Goal: Task Accomplishment & Management: Use online tool/utility

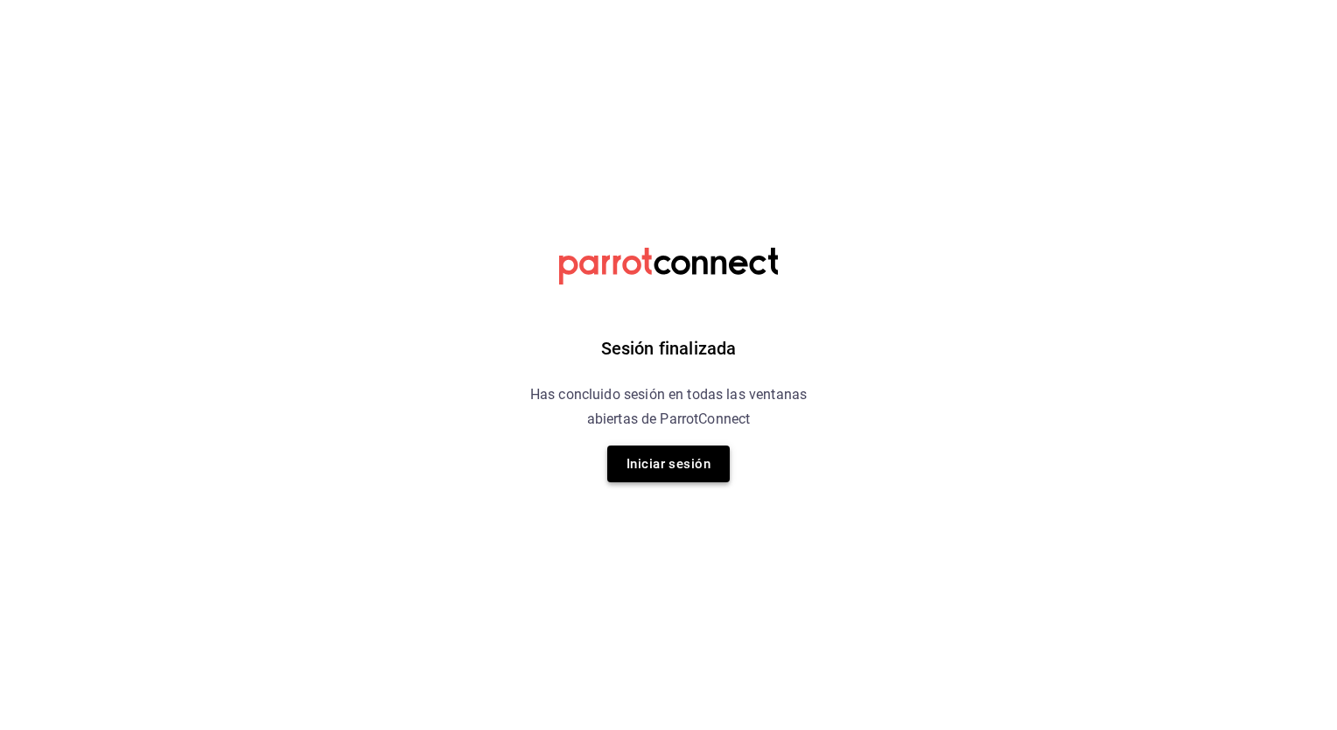
click at [660, 458] on button "Iniciar sesión" at bounding box center [668, 463] width 123 height 37
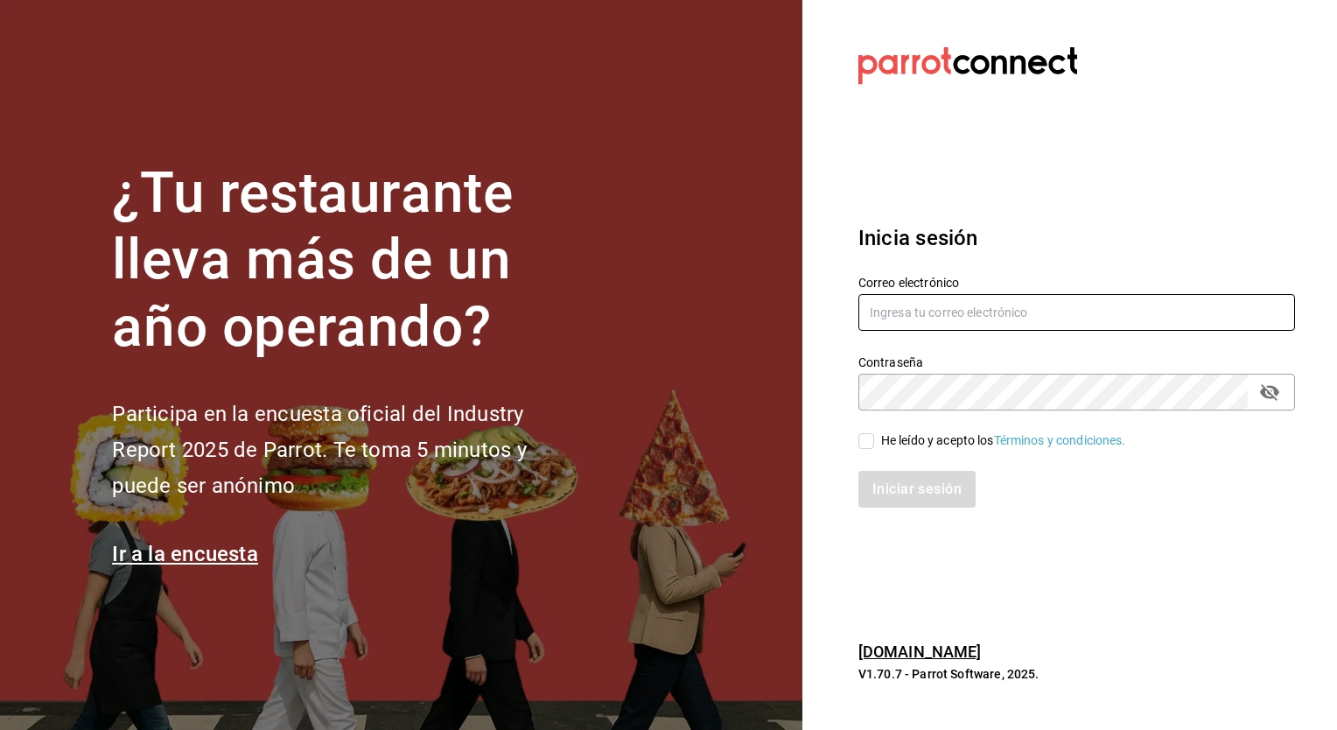
type input "christian.nadal@grupocosteno.com"
click at [849, 450] on div "Iniciar sesión" at bounding box center [1066, 479] width 458 height 58
click at [865, 444] on input "He leído y acepto los Términos y condiciones." at bounding box center [866, 441] width 16 height 16
checkbox input "true"
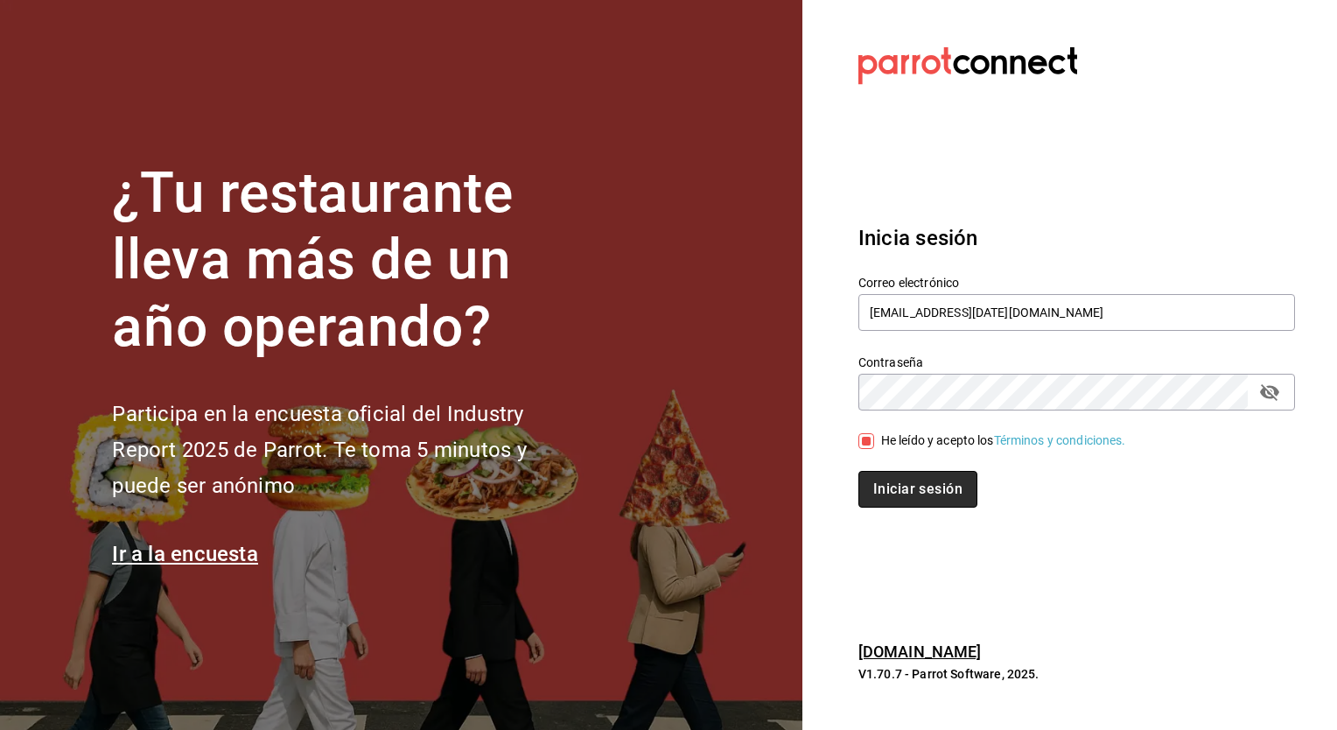
click at [894, 492] on button "Iniciar sesión" at bounding box center [917, 489] width 119 height 37
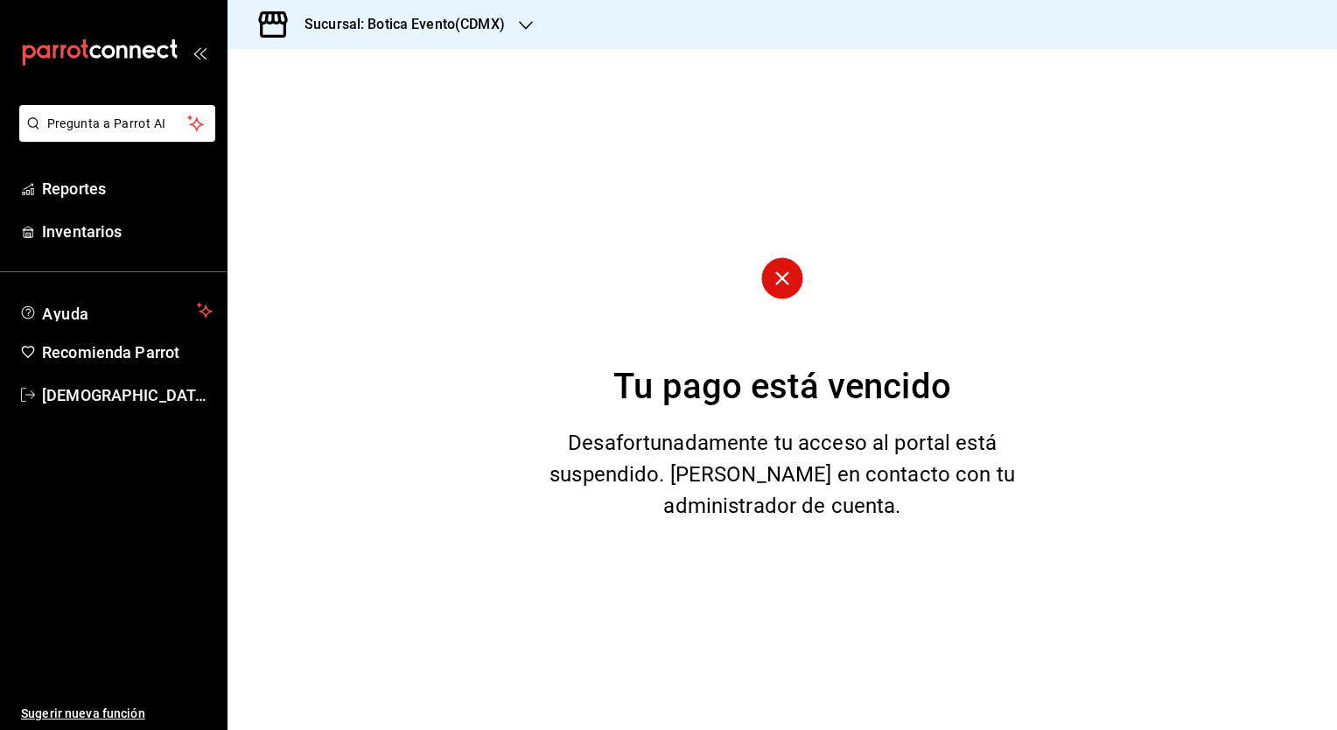
click at [481, 30] on h3 "Sucursal: Botica Evento(CDMX)" at bounding box center [398, 24] width 214 height 21
click at [304, 117] on span "Botica (CDMX)" at bounding box center [283, 115] width 82 height 18
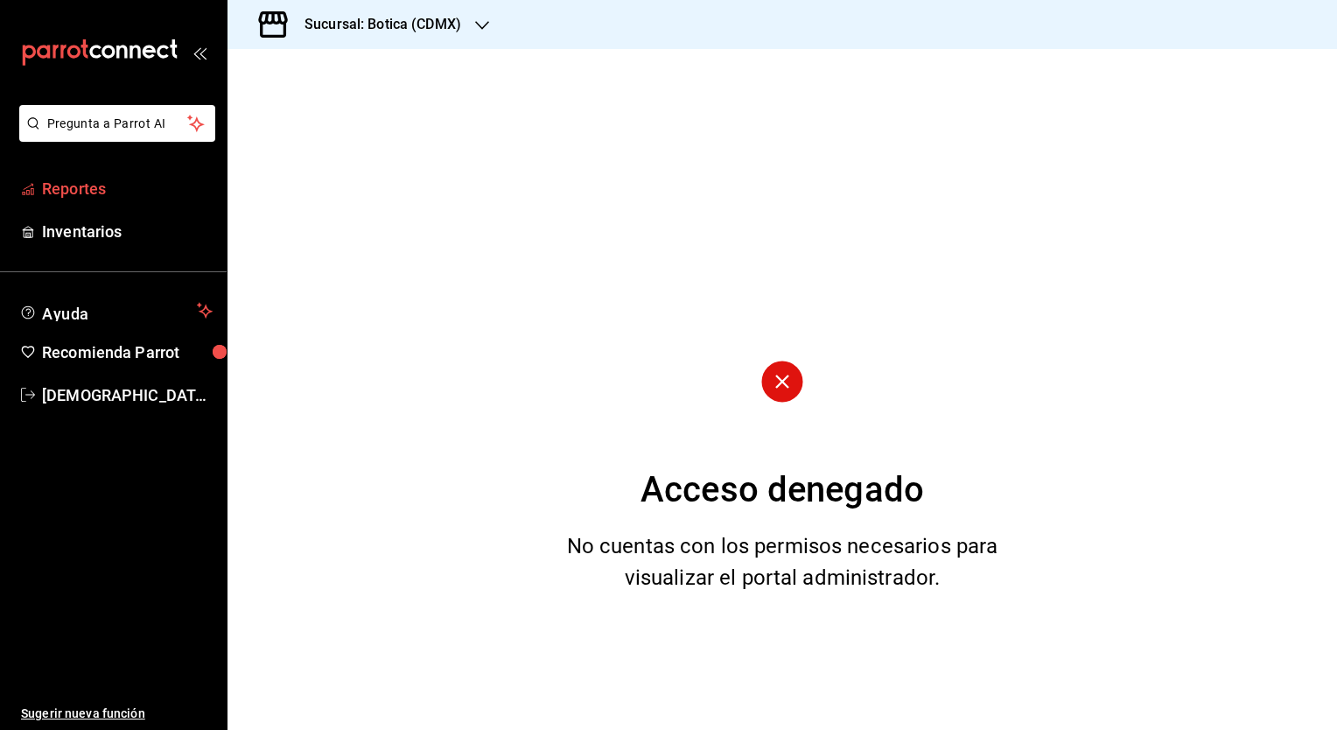
click at [65, 189] on span "Reportes" at bounding box center [127, 189] width 171 height 24
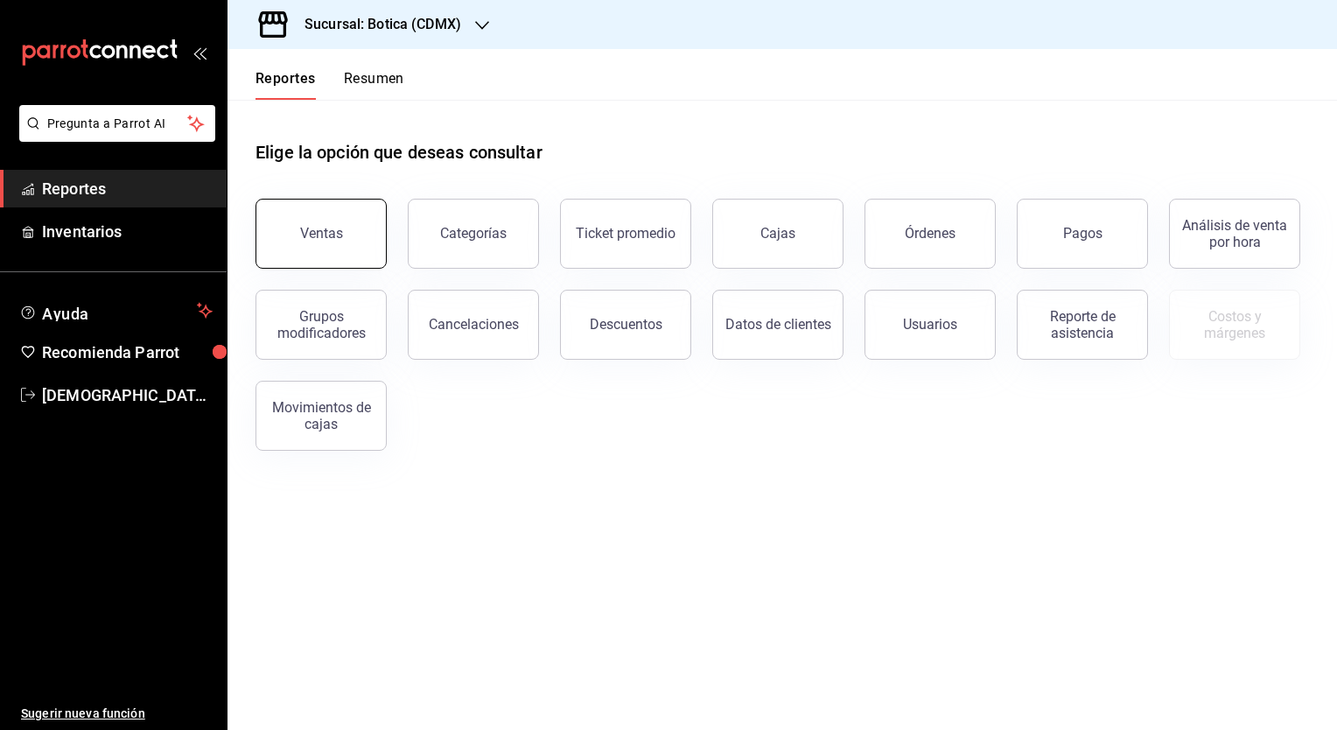
click at [319, 246] on button "Ventas" at bounding box center [321, 234] width 131 height 70
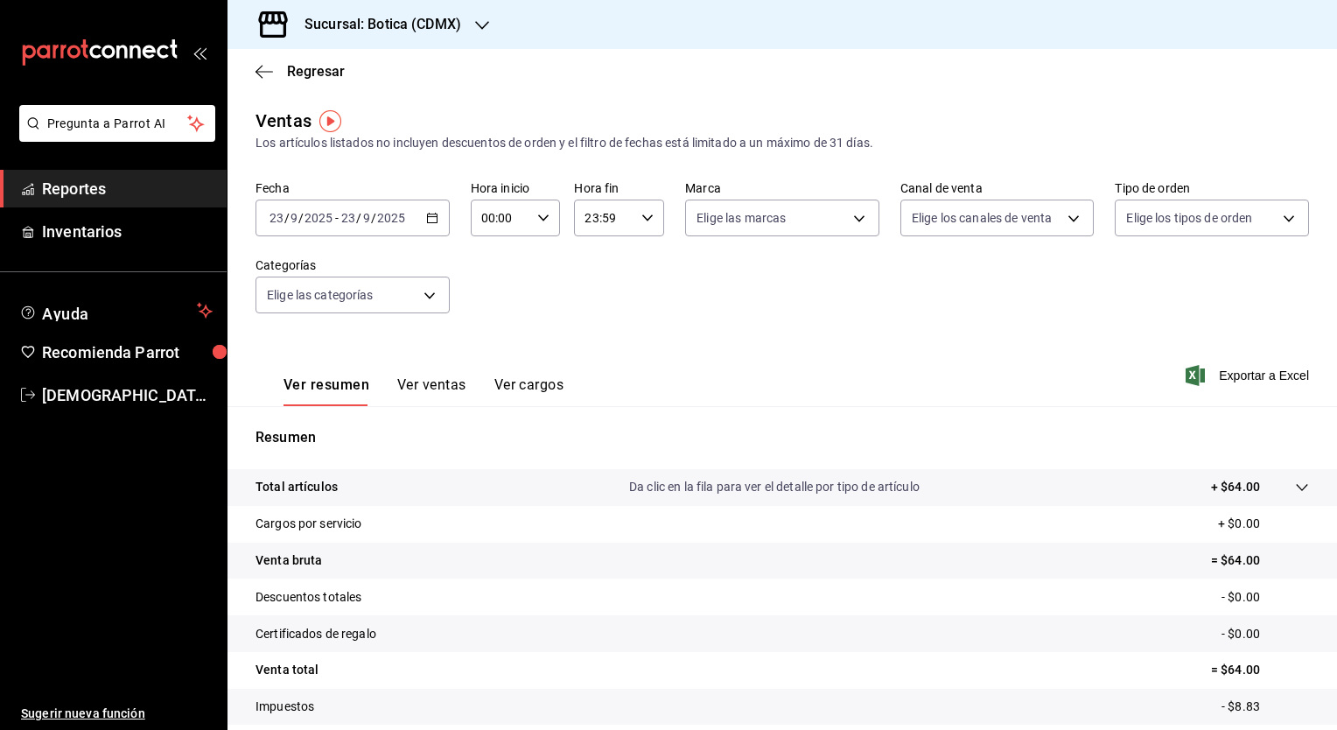
click at [426, 223] on icon "button" at bounding box center [432, 218] width 12 height 12
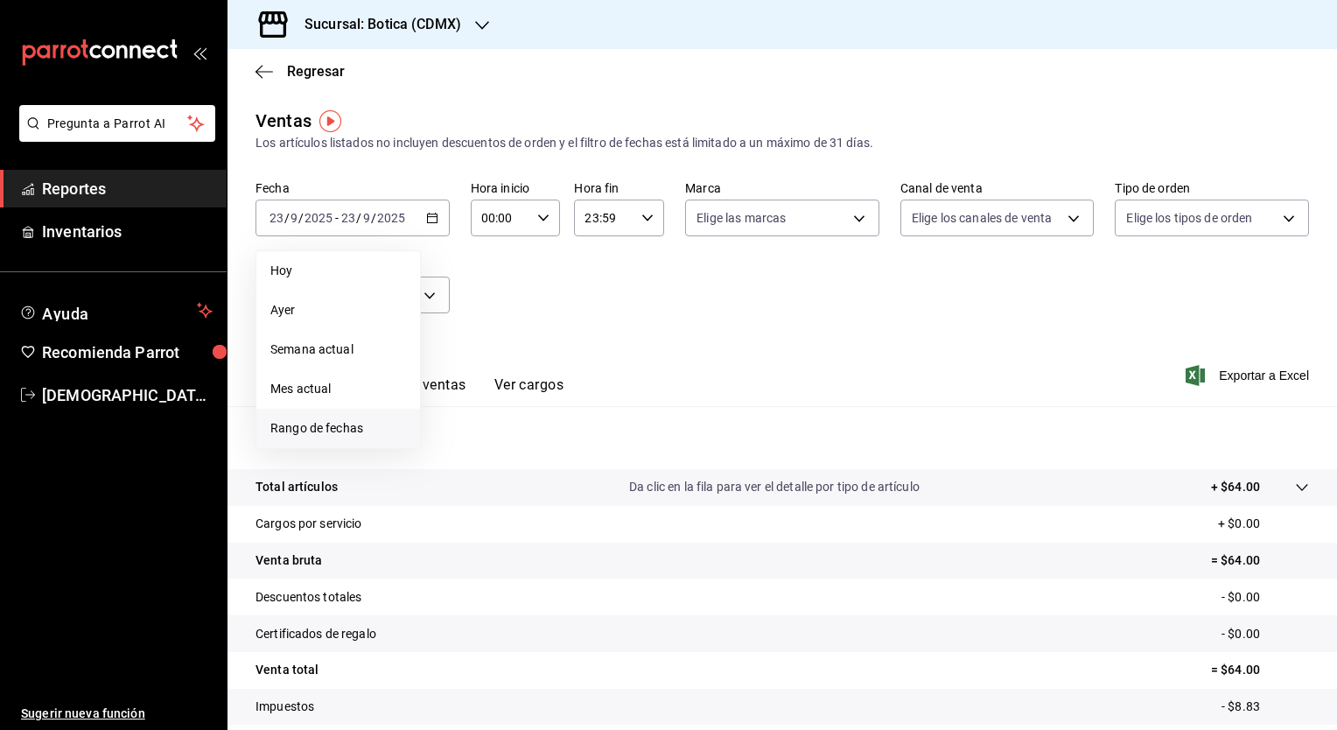
click at [341, 436] on span "Rango de fechas" at bounding box center [338, 428] width 136 height 18
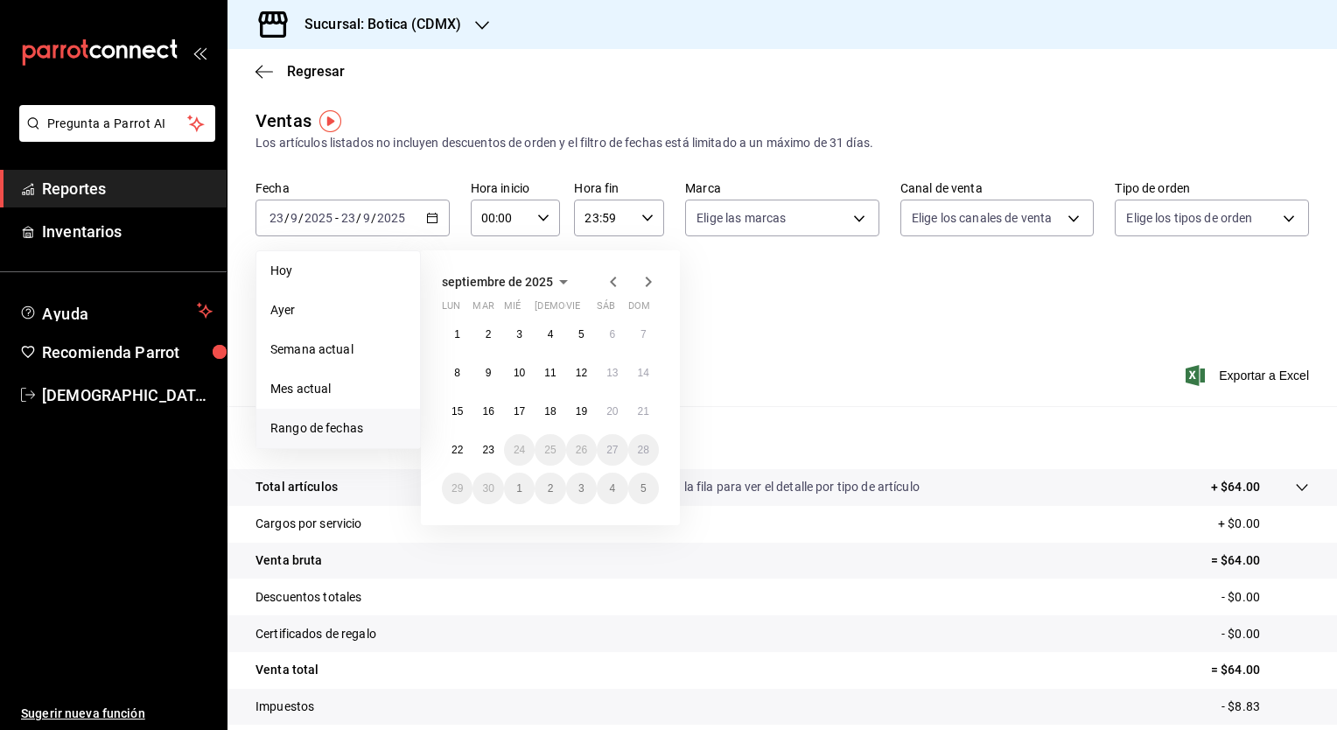
click at [609, 288] on icon "button" at bounding box center [613, 281] width 21 height 21
click at [581, 333] on abbr "1" at bounding box center [581, 334] width 6 height 12
click at [634, 485] on button "31" at bounding box center [643, 489] width 31 height 32
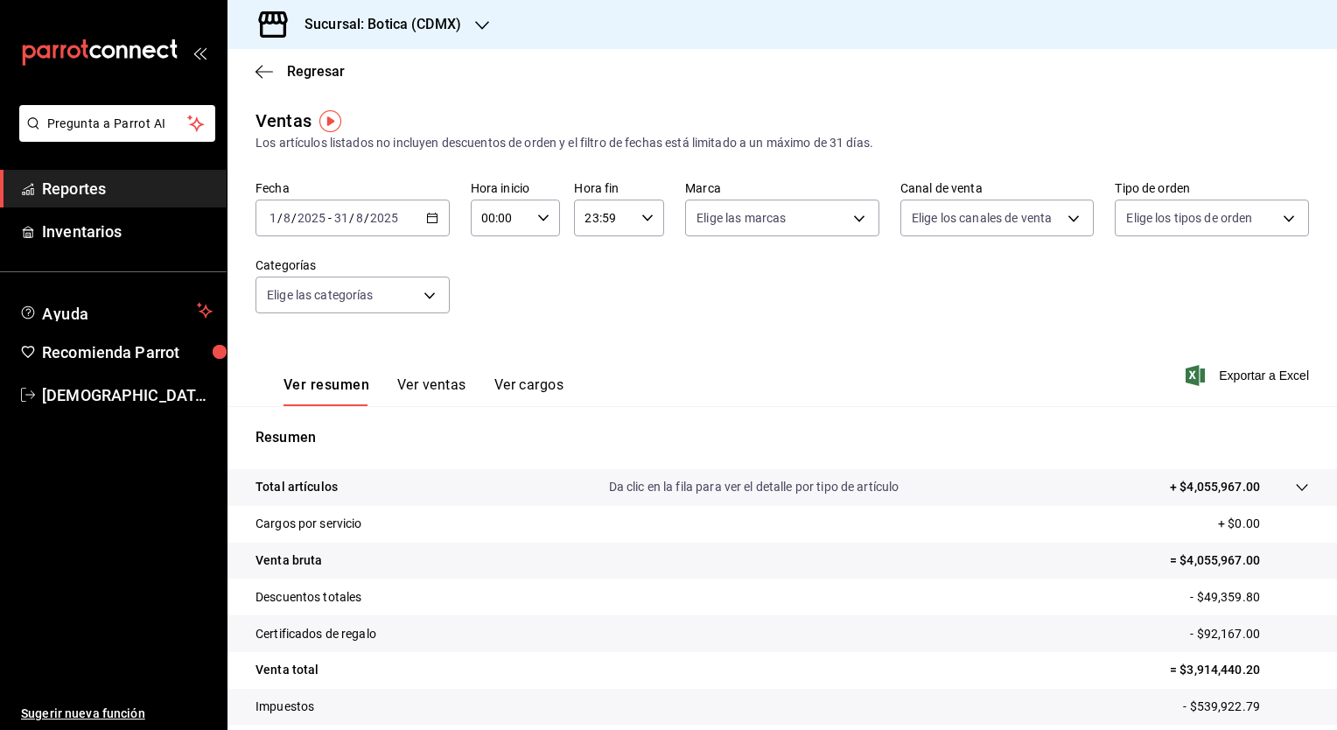
click at [437, 387] on button "Ver ventas" at bounding box center [431, 391] width 69 height 30
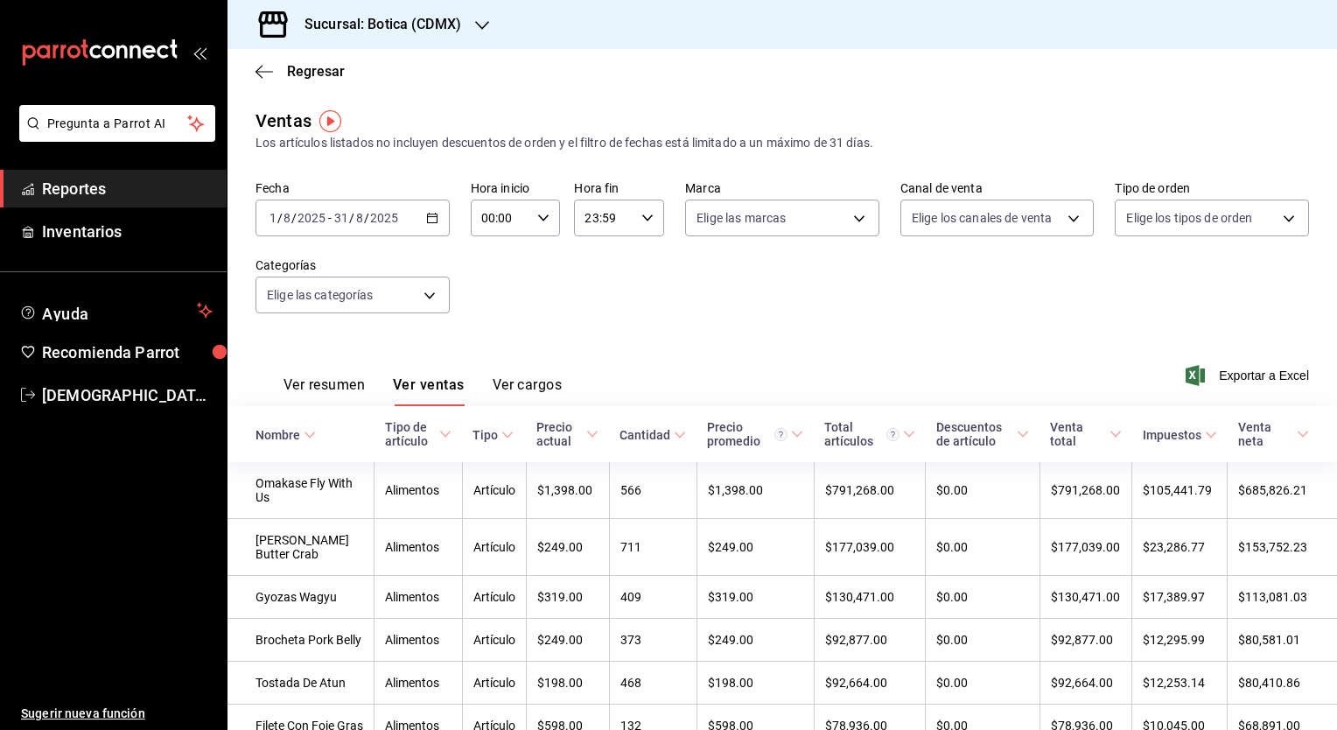
click at [641, 438] on div "Cantidad" at bounding box center [645, 435] width 51 height 14
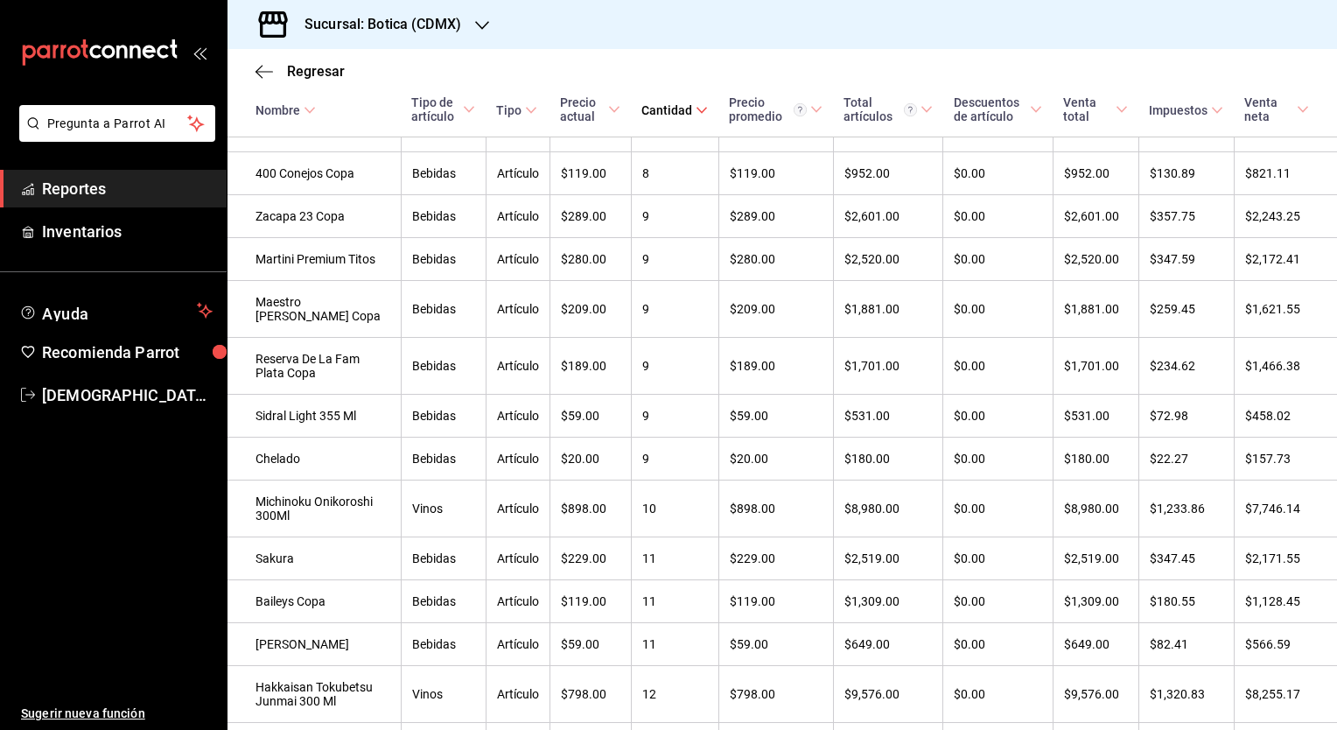
scroll to position [5443, 0]
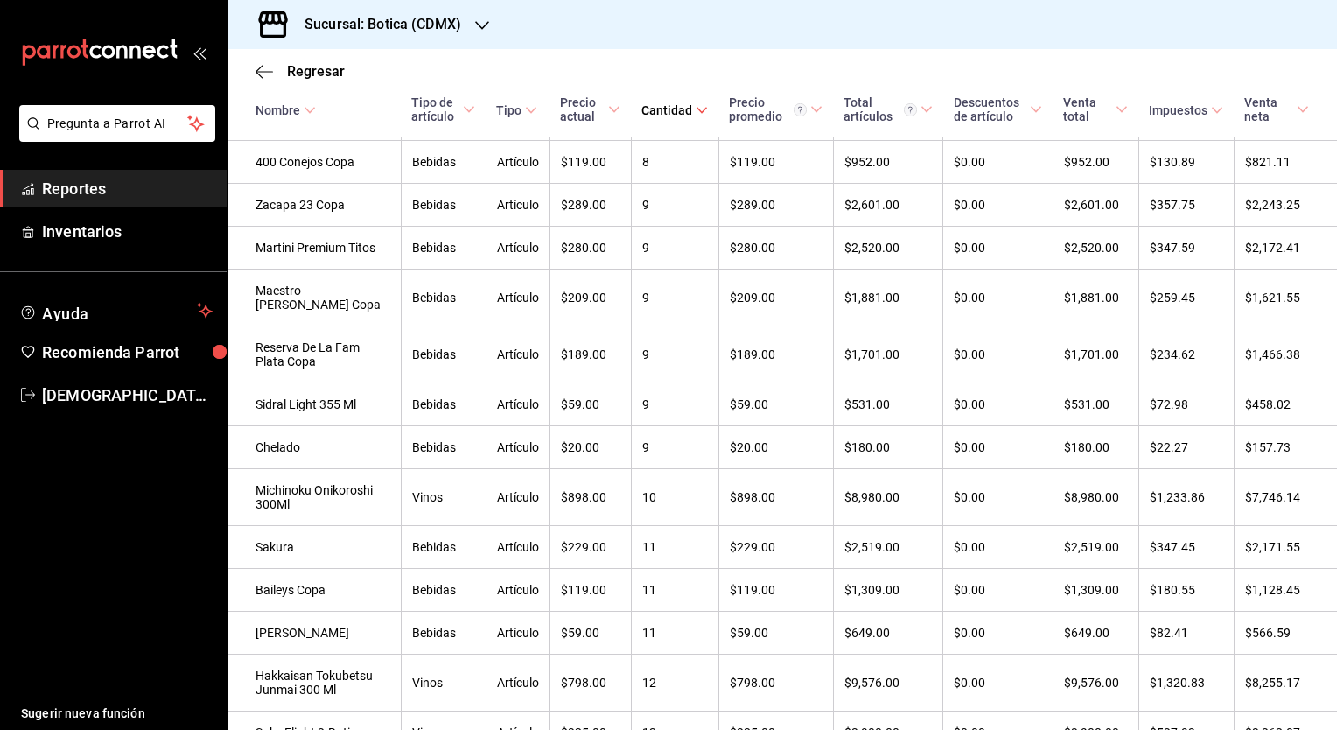
click at [463, 106] on icon at bounding box center [469, 109] width 12 height 12
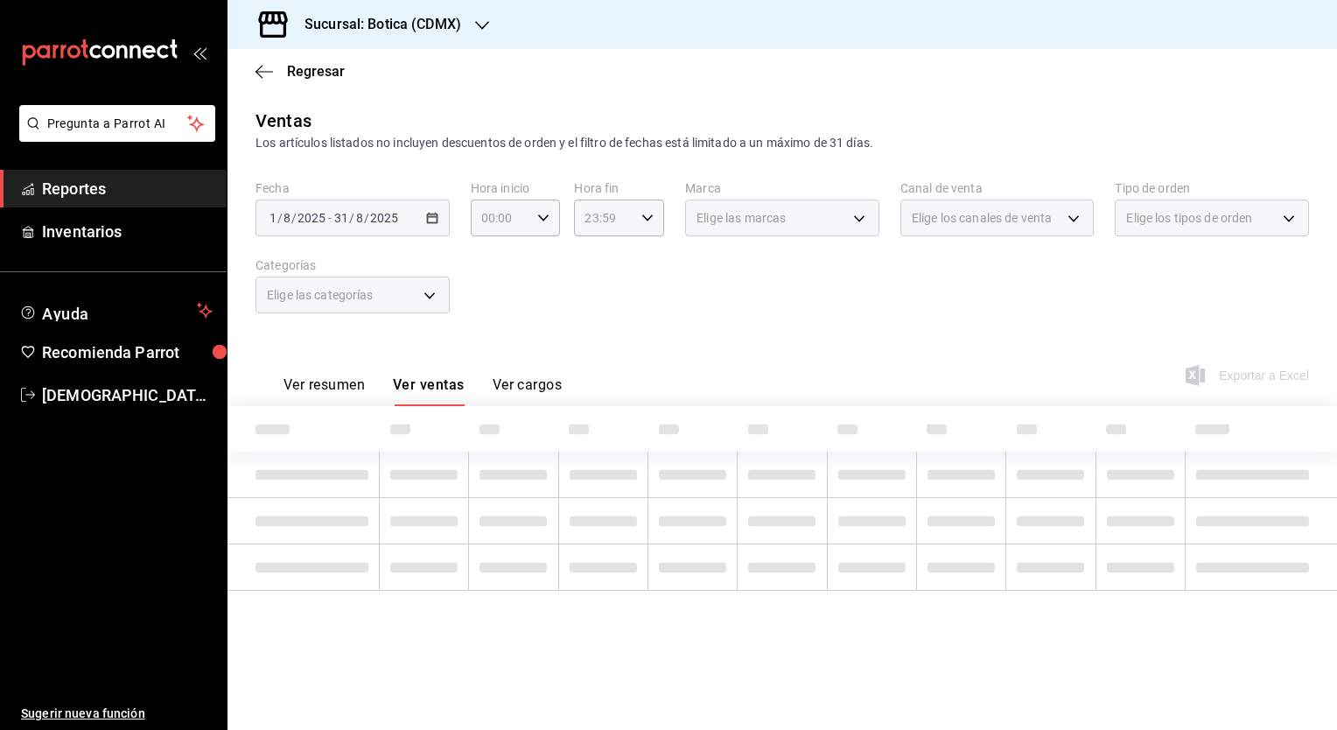
scroll to position [0, 0]
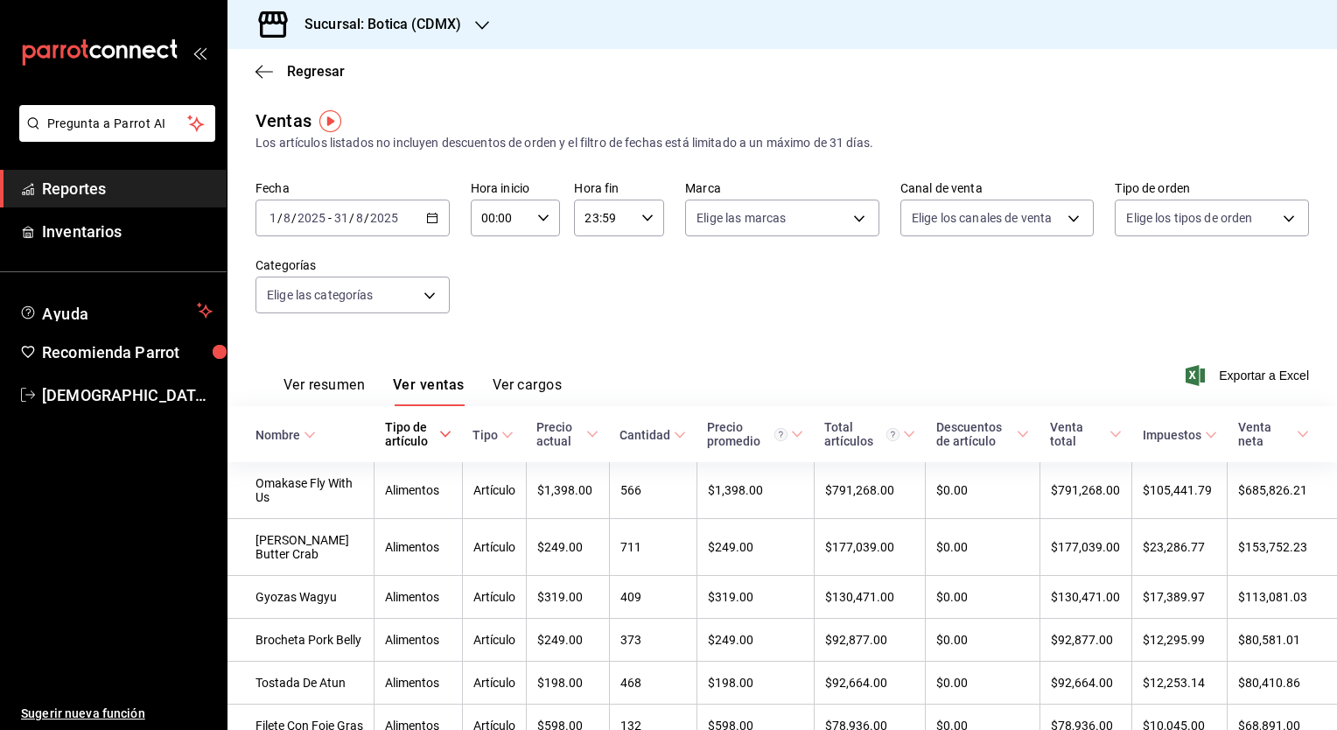
click at [633, 436] on div "Cantidad" at bounding box center [645, 435] width 51 height 14
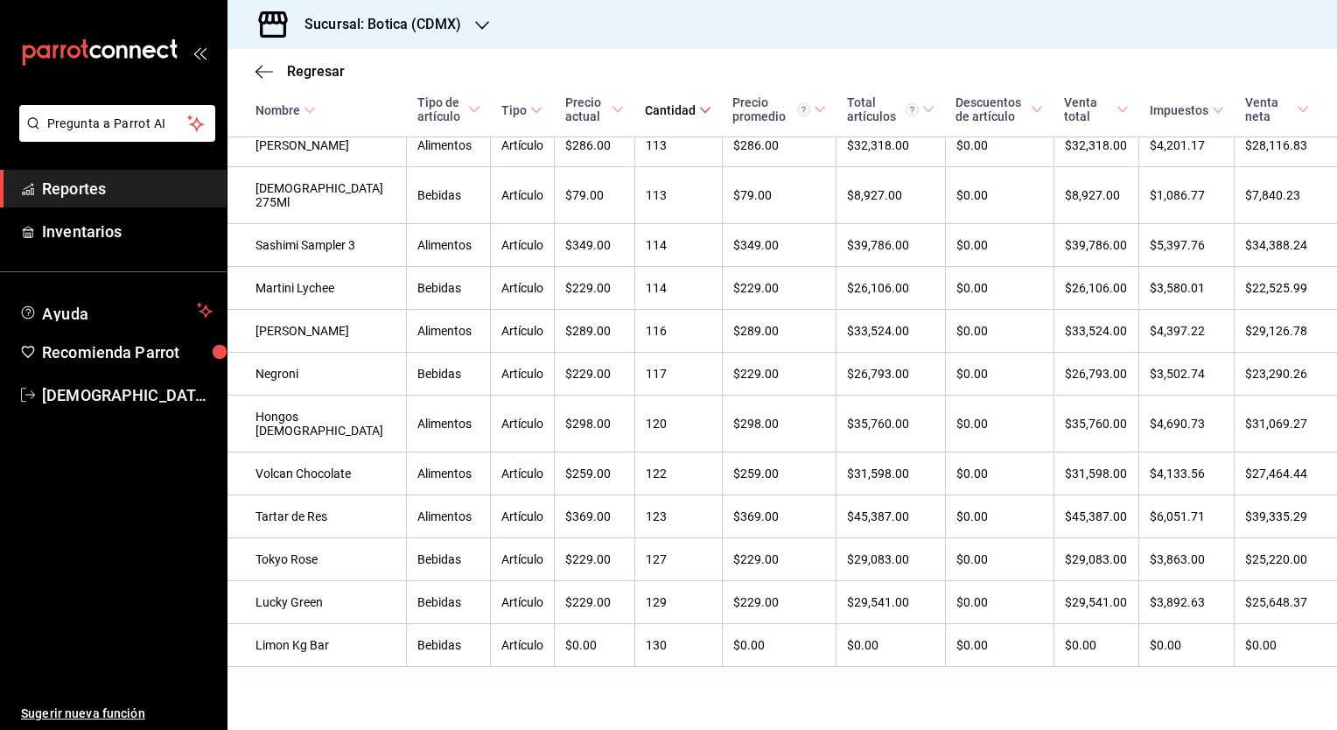
scroll to position [11698, 0]
click at [645, 116] on div "Cantidad" at bounding box center [670, 110] width 51 height 14
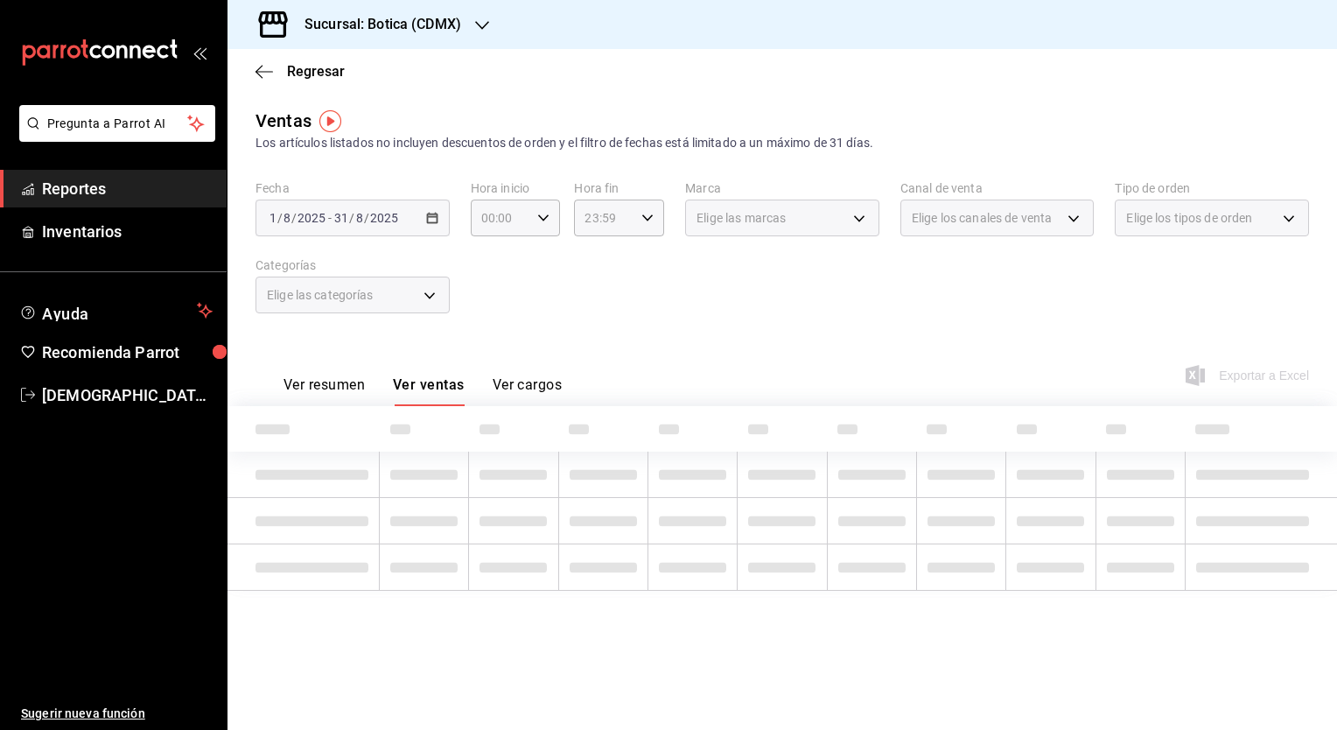
scroll to position [0, 0]
click at [279, 106] on main "Regresar Ventas Los artículos listados no incluyen descuentos de orden y el fil…" at bounding box center [783, 389] width 1110 height 681
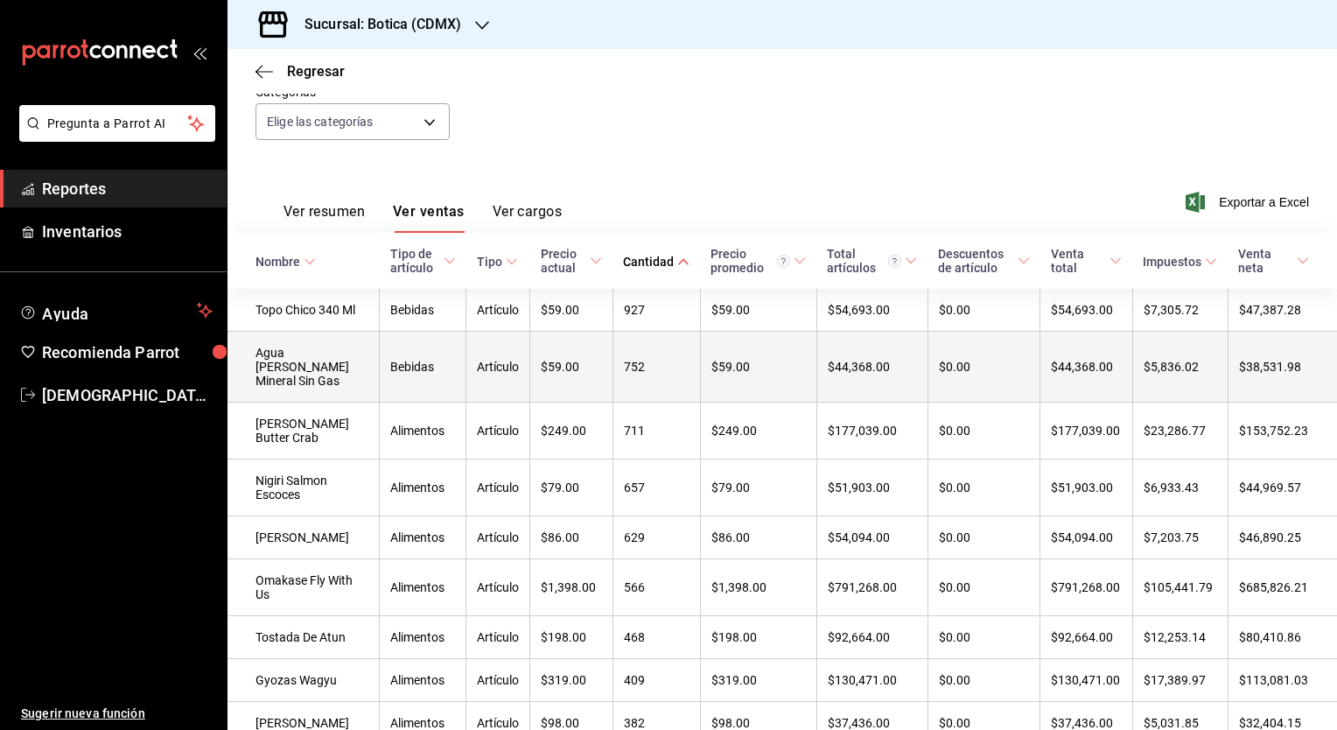
scroll to position [177, 0]
